Goal: Information Seeking & Learning: Learn about a topic

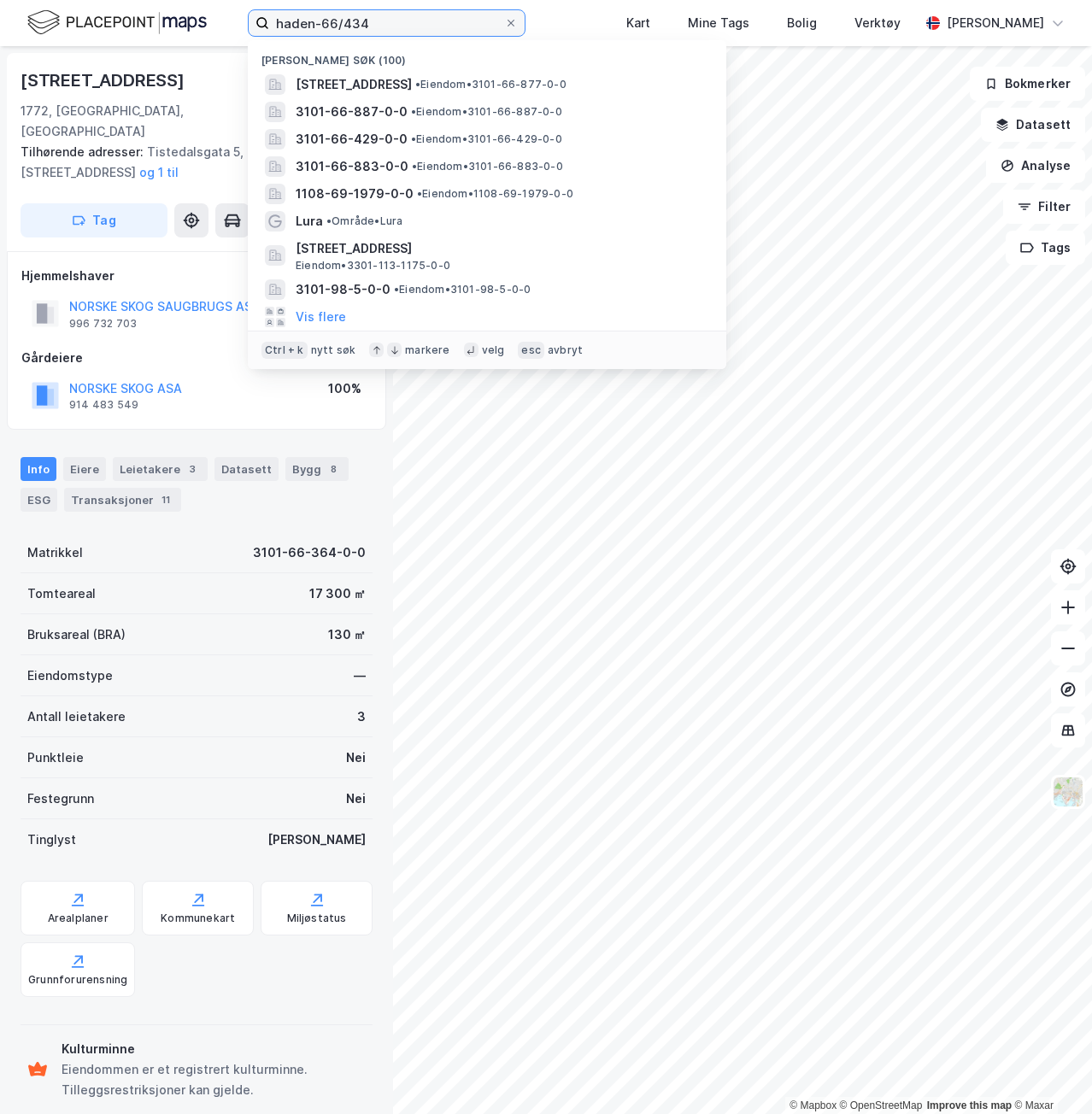
click at [377, 26] on input "haden-66/434" at bounding box center [387, 23] width 235 height 26
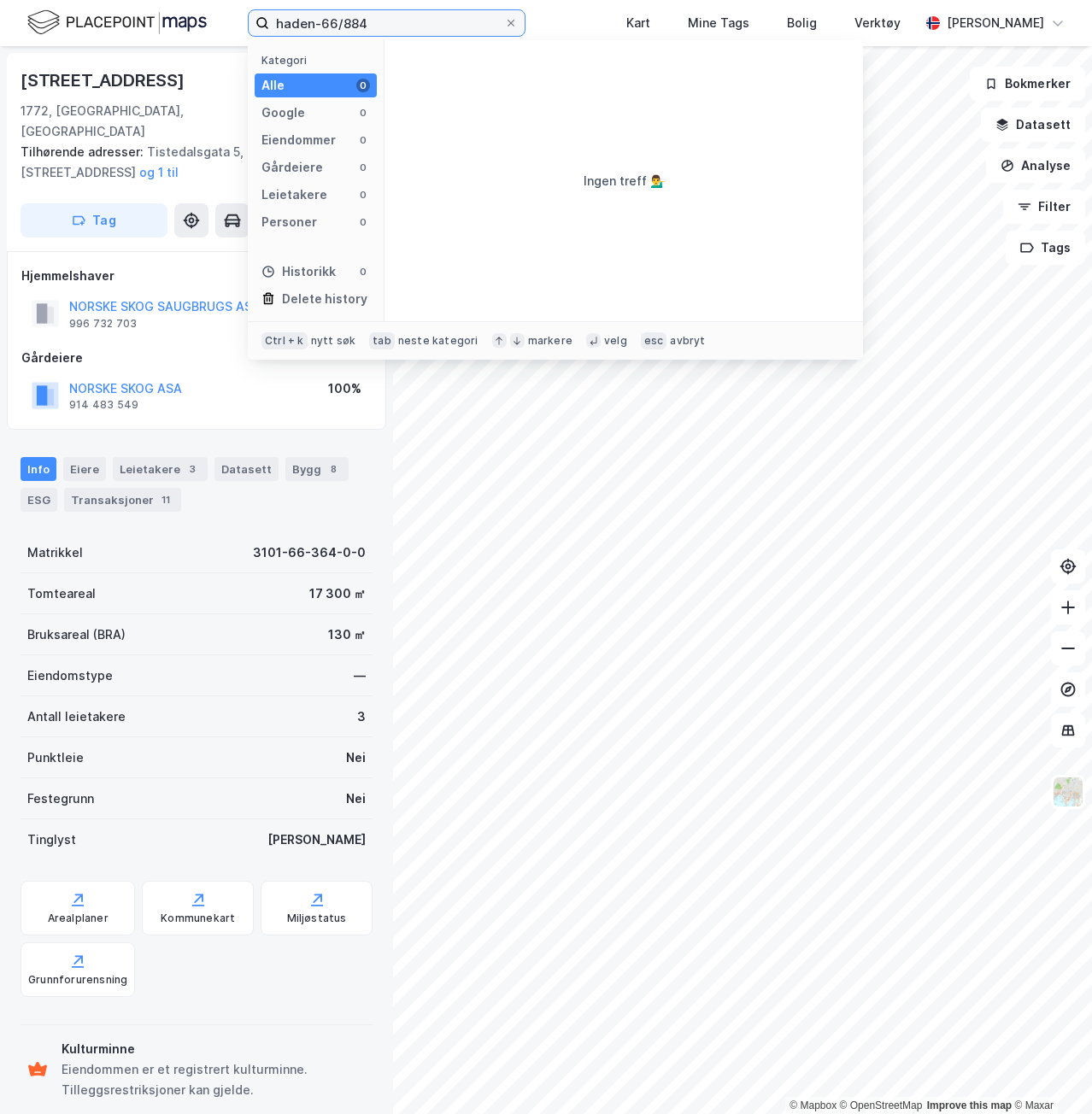
click at [312, 25] on input "haden-66/884" at bounding box center [387, 23] width 235 height 26
click at [292, 22] on input "haden-66/884" at bounding box center [387, 23] width 235 height 26
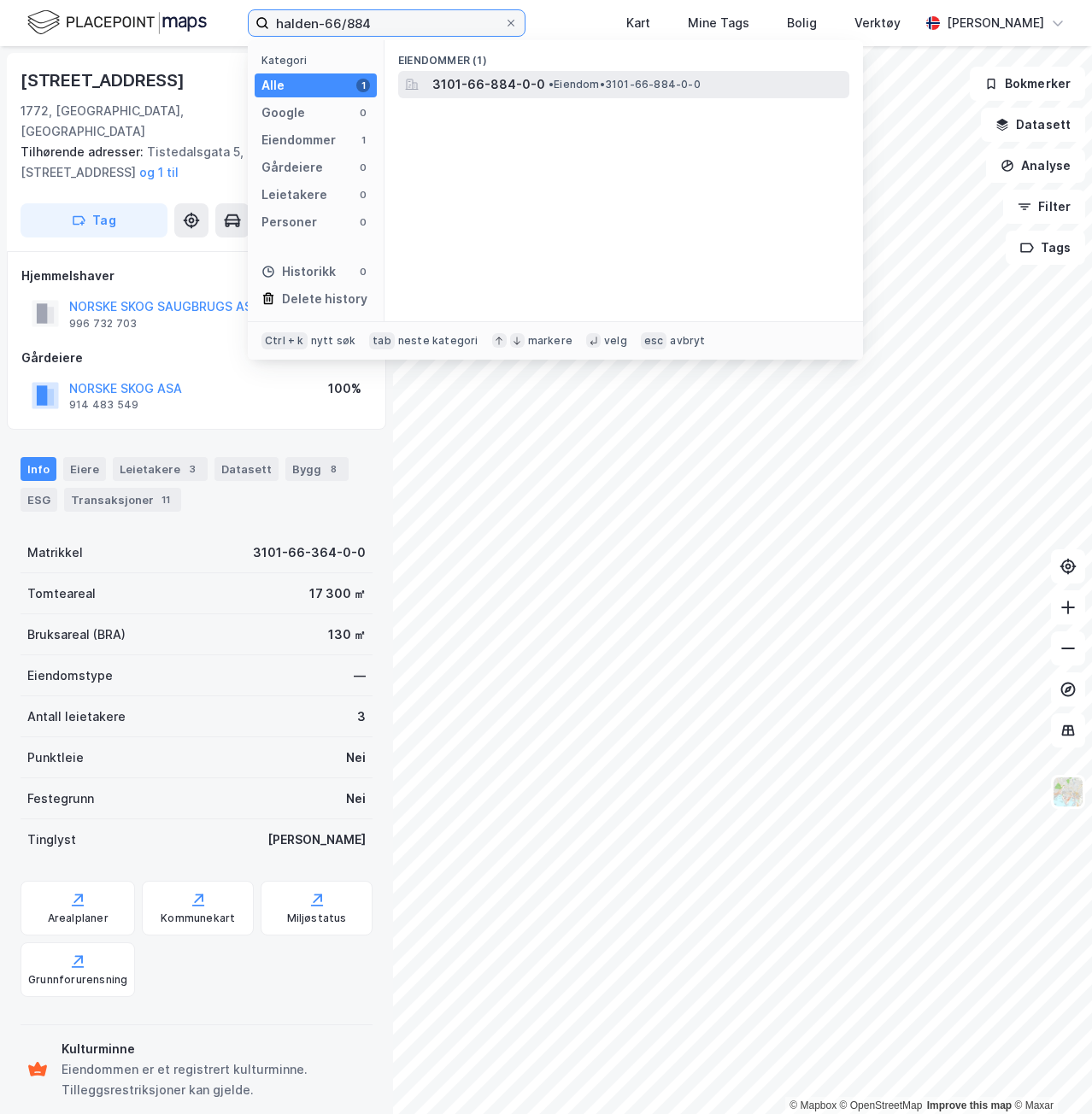
type input "halden-66/884"
click at [574, 85] on span "• Eiendom • 3101-66-884-0-0" at bounding box center [625, 84] width 152 height 13
